Goal: Task Accomplishment & Management: Use online tool/utility

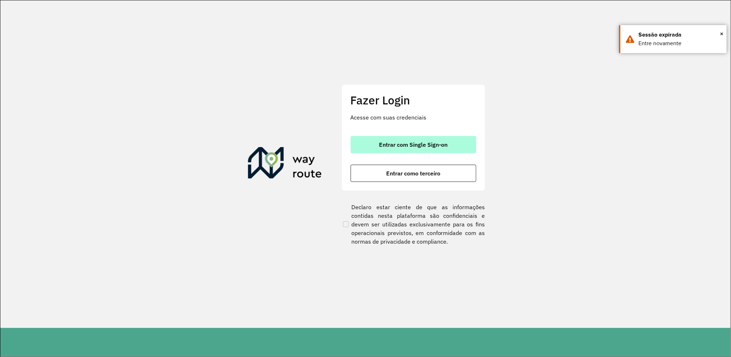
click at [457, 147] on button "Entrar com Single Sign-on" at bounding box center [414, 144] width 126 height 17
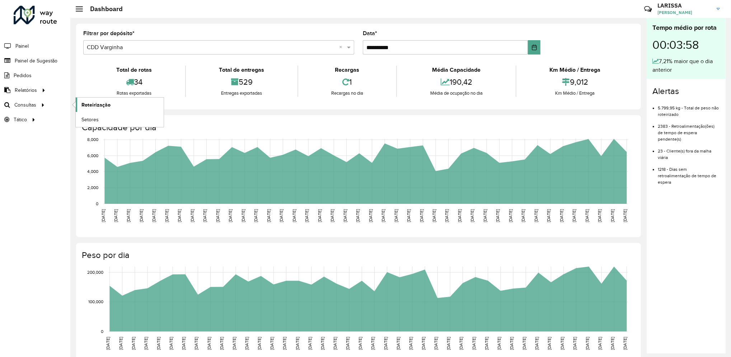
click at [80, 103] on link "Roteirização" at bounding box center [120, 105] width 88 height 14
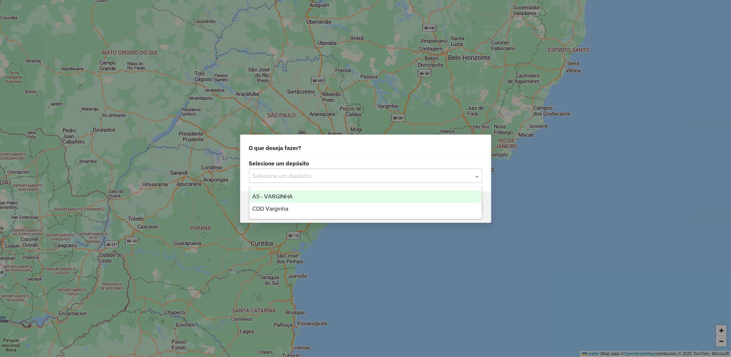
click at [392, 174] on input "text" at bounding box center [359, 176] width 212 height 9
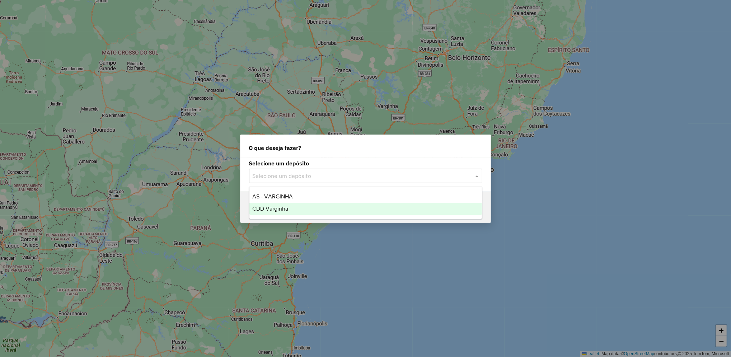
click at [325, 211] on div "CDD Varginha" at bounding box center [366, 209] width 233 height 12
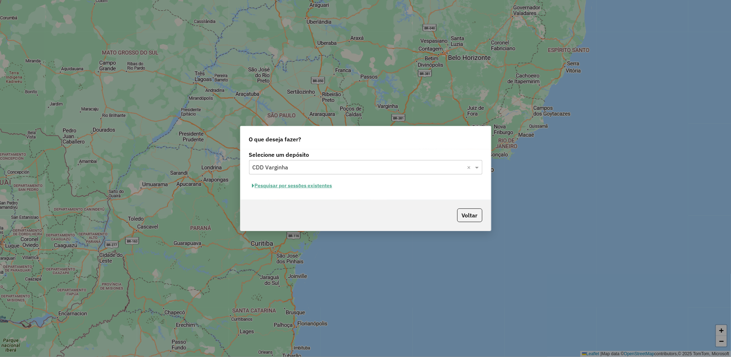
click at [299, 189] on button "Pesquisar por sessões existentes" at bounding box center [292, 185] width 87 height 11
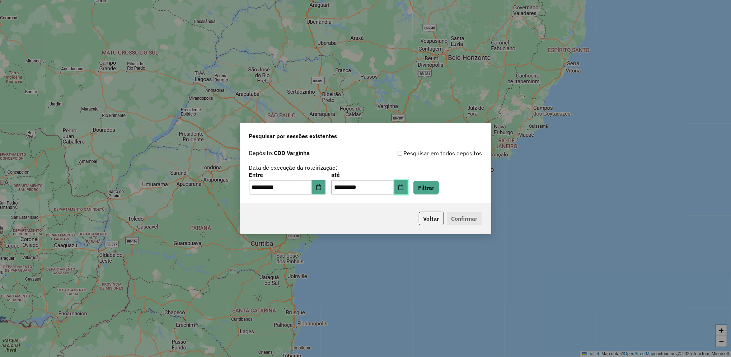
click at [404, 189] on icon "Choose Date" at bounding box center [401, 188] width 6 height 6
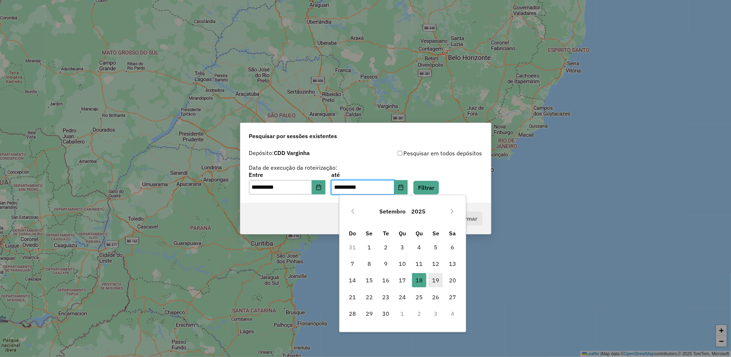
drag, startPoint x: 428, startPoint y: 282, endPoint x: 432, endPoint y: 282, distance: 4.7
click at [432, 282] on td "19" at bounding box center [436, 280] width 17 height 17
click at [432, 282] on span "19" at bounding box center [436, 280] width 14 height 14
type input "**********"
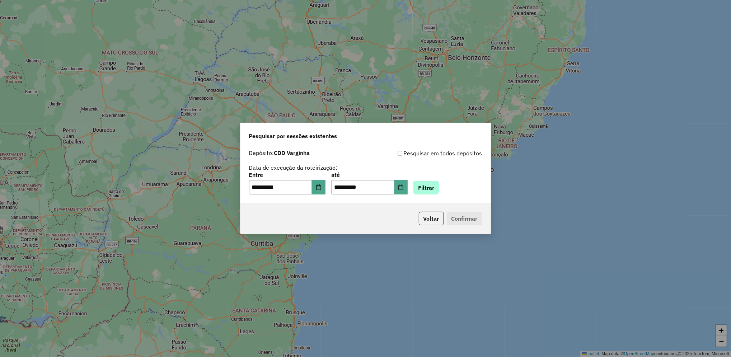
drag, startPoint x: 440, startPoint y: 195, endPoint x: 454, endPoint y: 183, distance: 18.1
click at [454, 183] on div "**********" at bounding box center [366, 174] width 251 height 57
click at [439, 183] on button "Filtrar" at bounding box center [426, 188] width 25 height 14
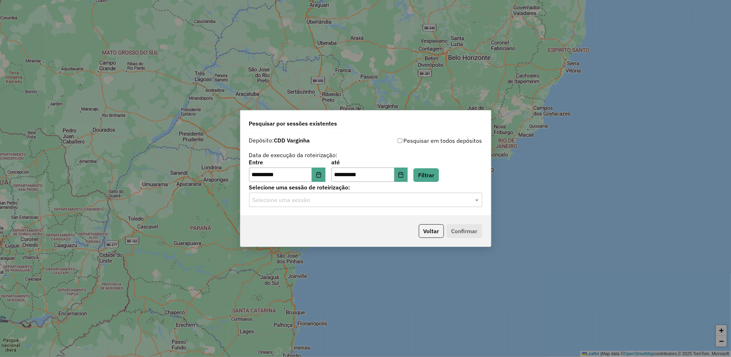
click at [392, 200] on hb-app "**********" at bounding box center [365, 178] width 731 height 357
click at [392, 200] on input "text" at bounding box center [359, 200] width 212 height 9
click at [363, 225] on div "1277807 - [DATE] 17:57" at bounding box center [366, 221] width 233 height 12
click at [454, 236] on button "Confirmar" at bounding box center [465, 231] width 36 height 14
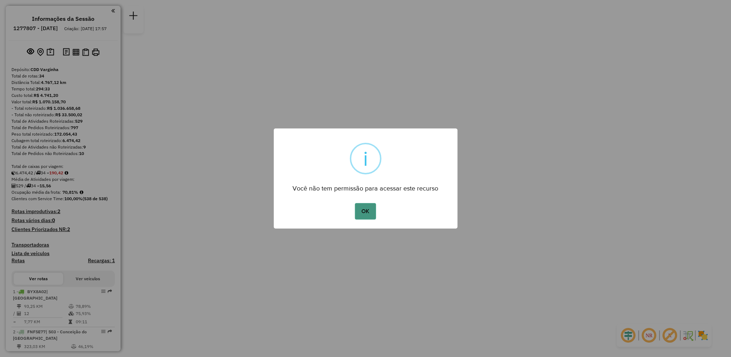
click at [364, 214] on button "OK" at bounding box center [365, 211] width 21 height 17
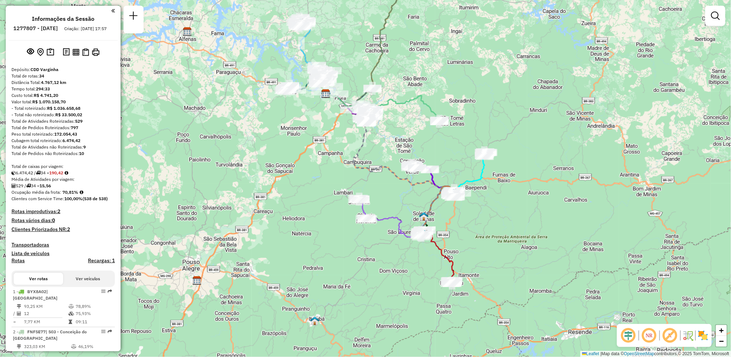
drag, startPoint x: 493, startPoint y: 211, endPoint x: 454, endPoint y: 126, distance: 93.8
click at [454, 126] on div "Janela de atendimento Grade de atendimento Capacidade Transportadoras Veículos …" at bounding box center [365, 178] width 731 height 357
